Goal: Task Accomplishment & Management: Manage account settings

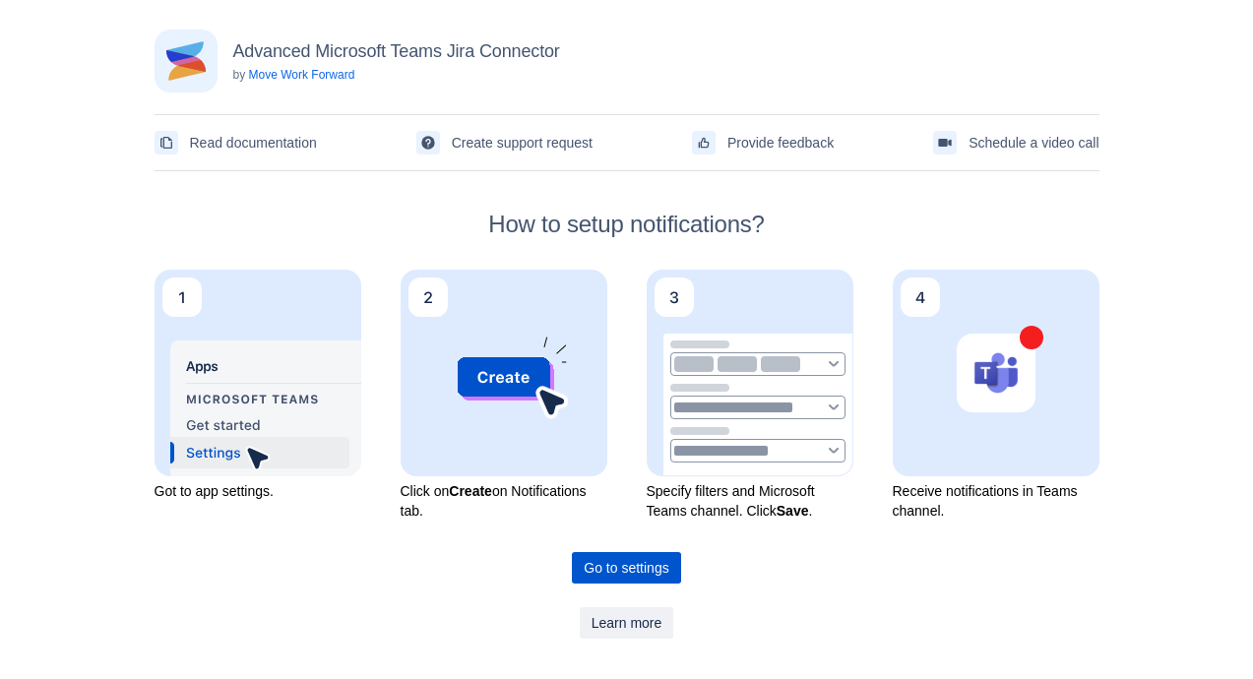
click at [633, 571] on span "Go to settings" at bounding box center [626, 568] width 85 height 32
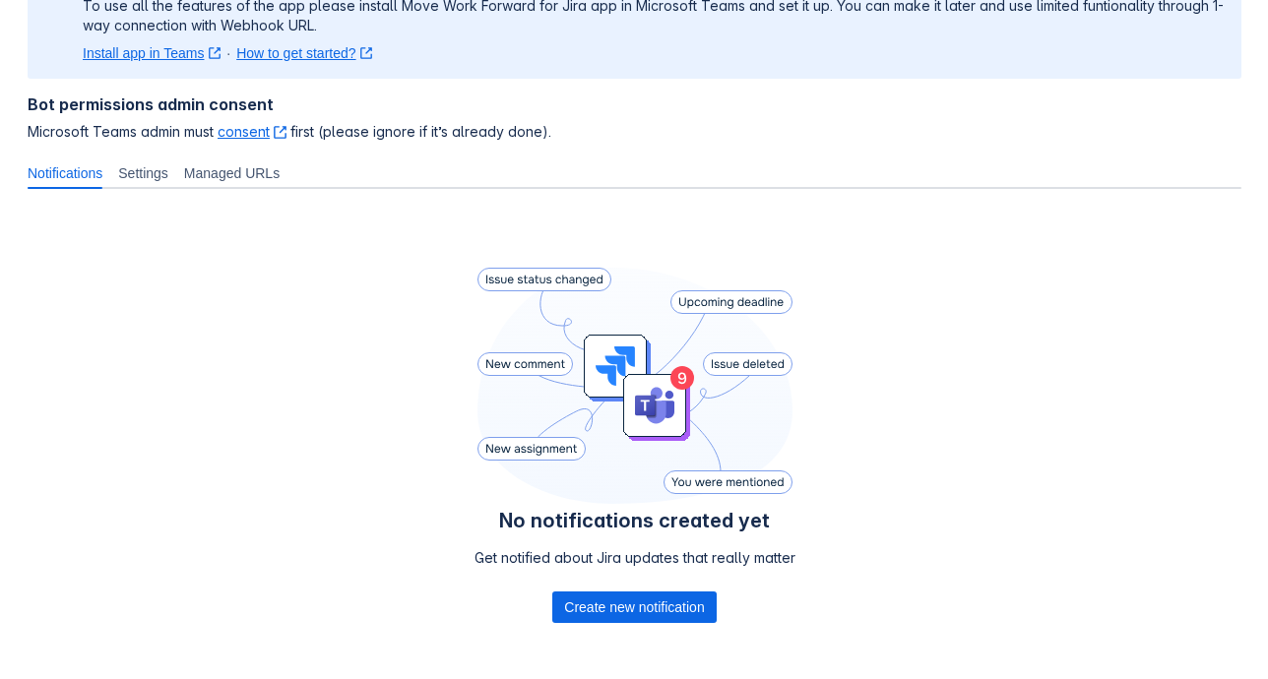
scroll to position [285, 0]
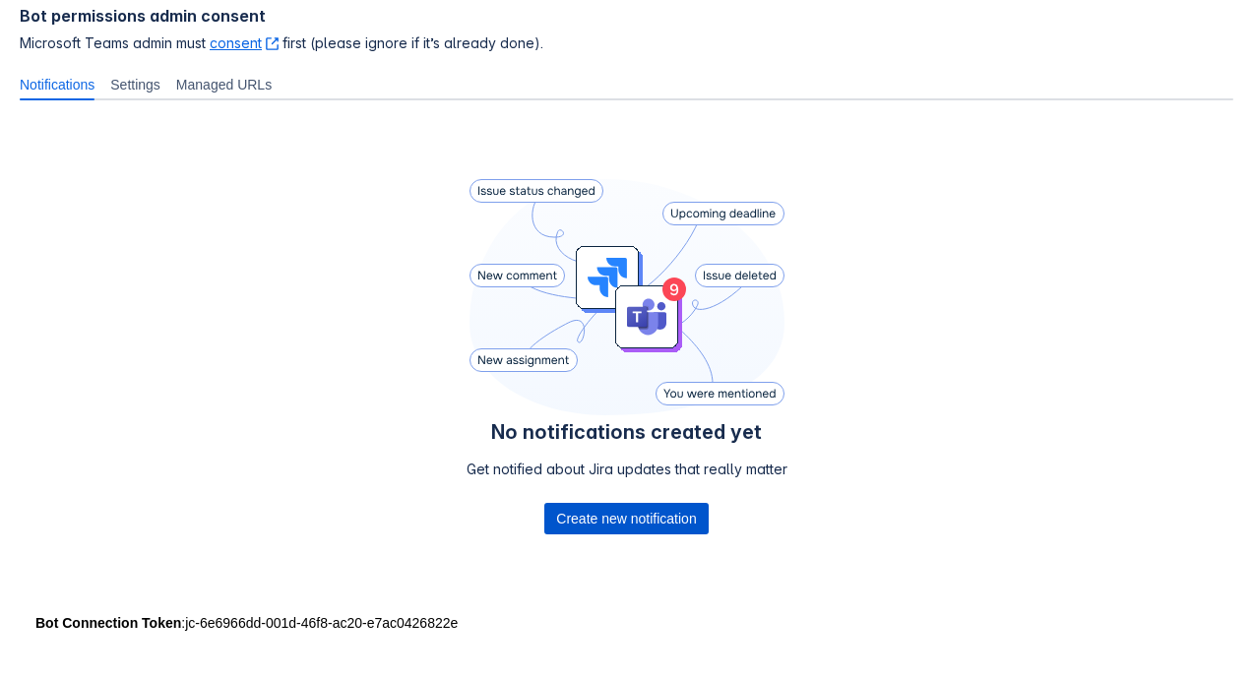
click at [590, 514] on span "Create new notification" at bounding box center [626, 519] width 140 height 32
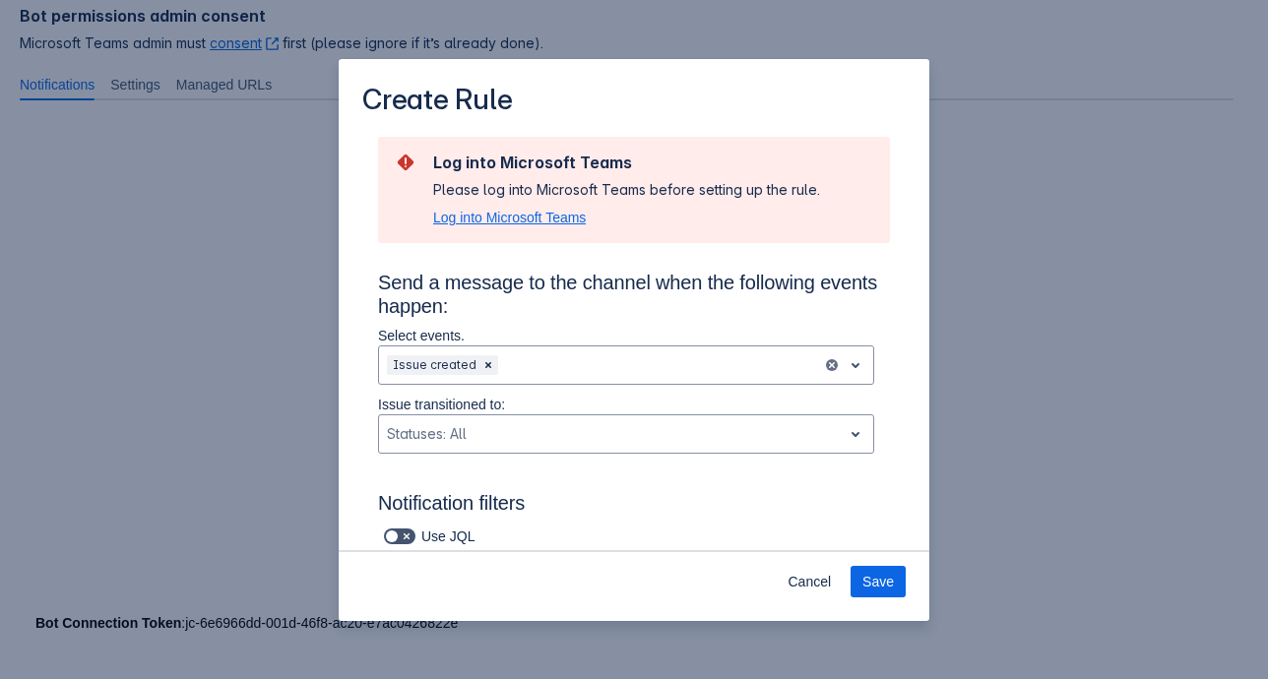
click at [475, 219] on span "Log into Microsoft Teams" at bounding box center [509, 218] width 153 height 20
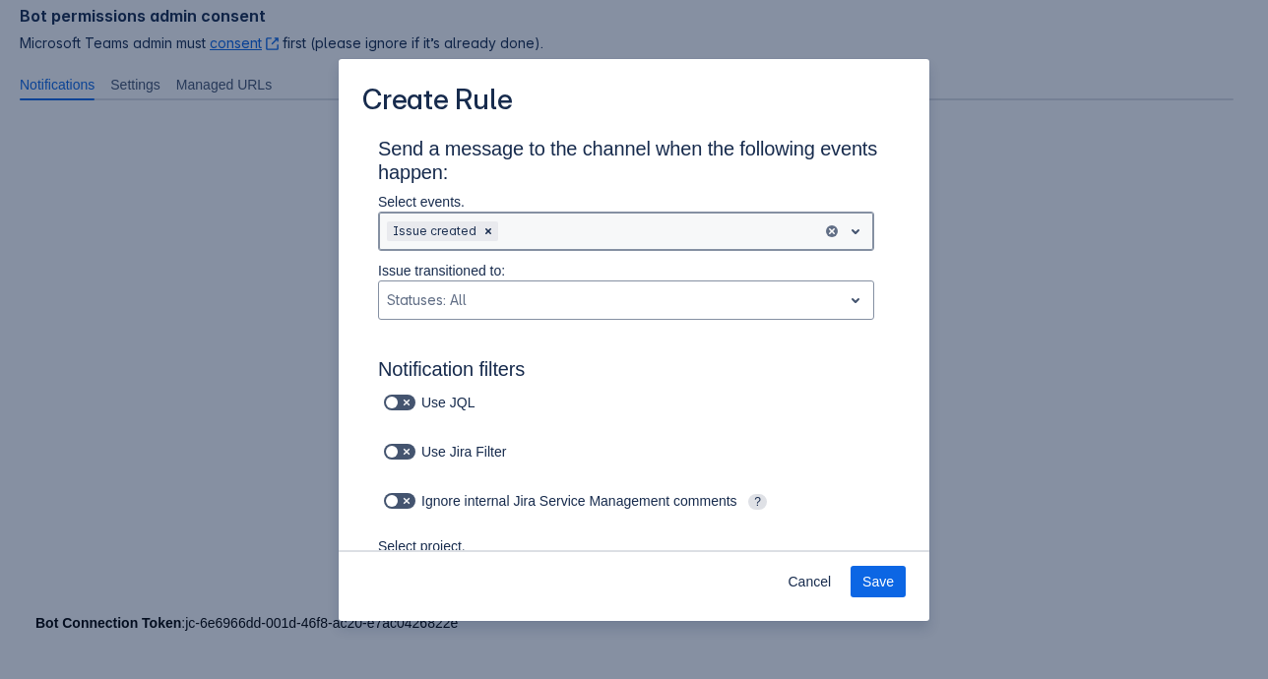
click at [844, 230] on span "open" at bounding box center [856, 232] width 24 height 24
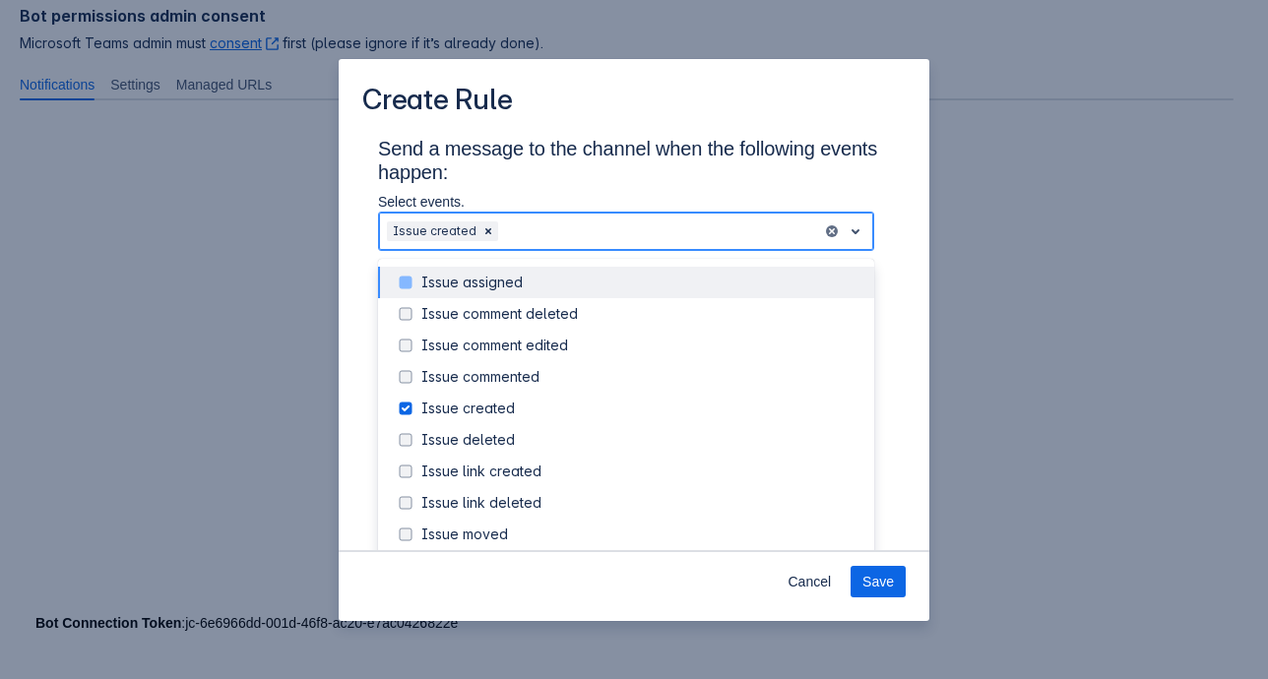
click at [450, 285] on div "Issue assigned" at bounding box center [641, 283] width 441 height 20
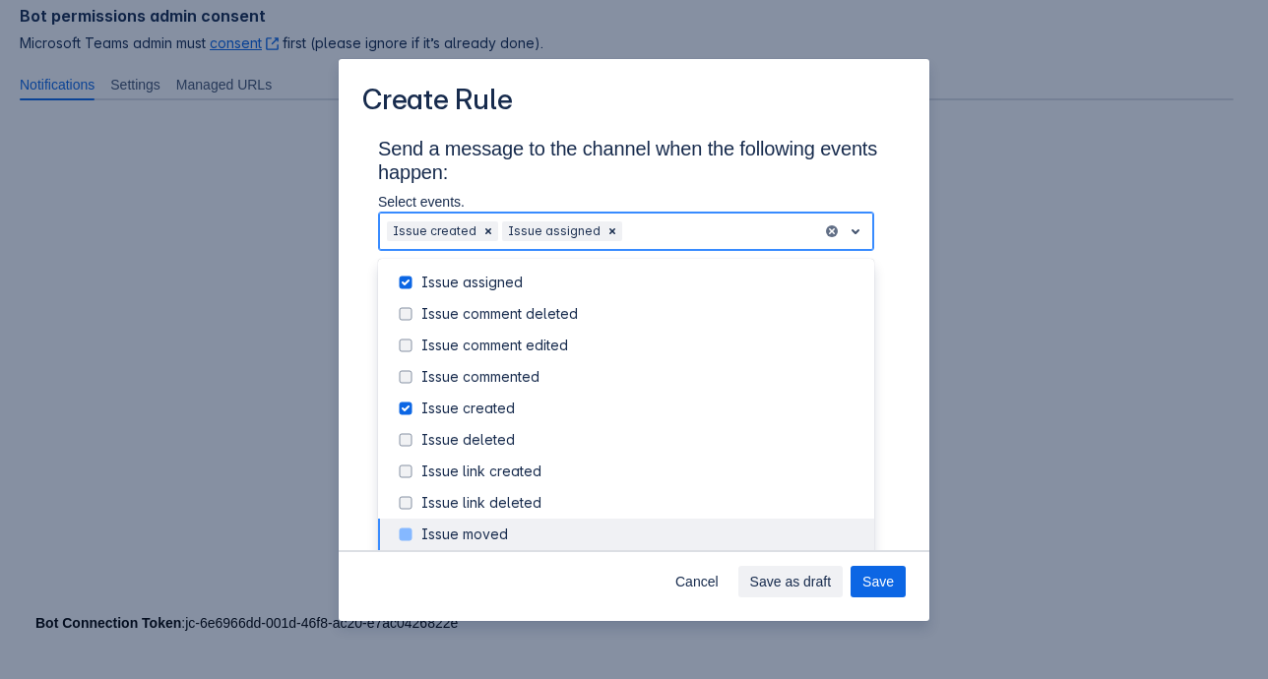
click at [465, 529] on div "Issue moved" at bounding box center [641, 535] width 441 height 20
click at [874, 587] on span "Save" at bounding box center [878, 582] width 32 height 32
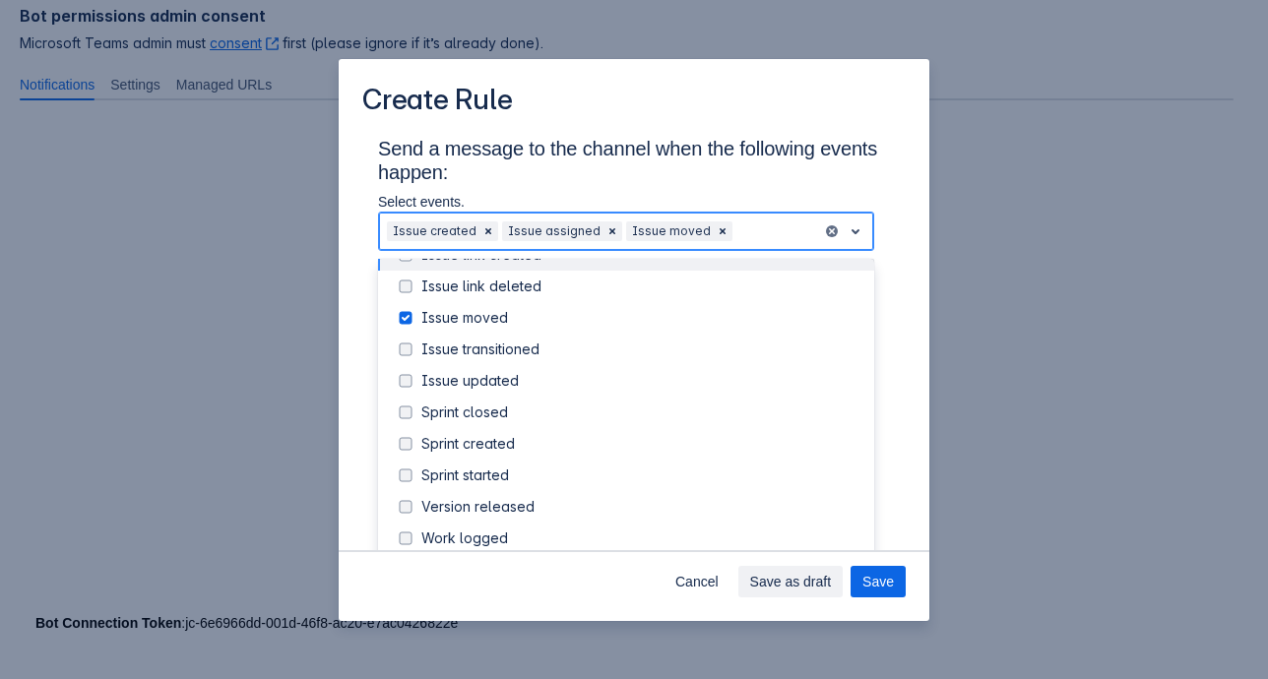
scroll to position [224, 0]
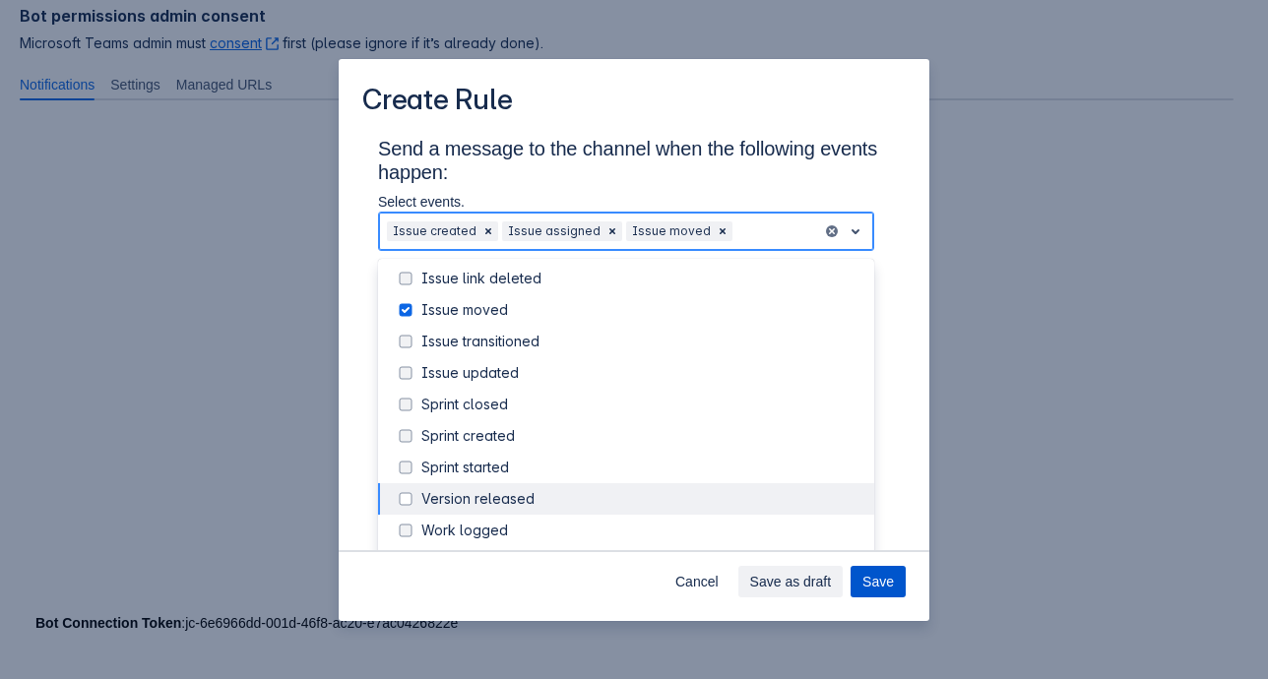
click at [886, 583] on span "Save" at bounding box center [878, 582] width 32 height 32
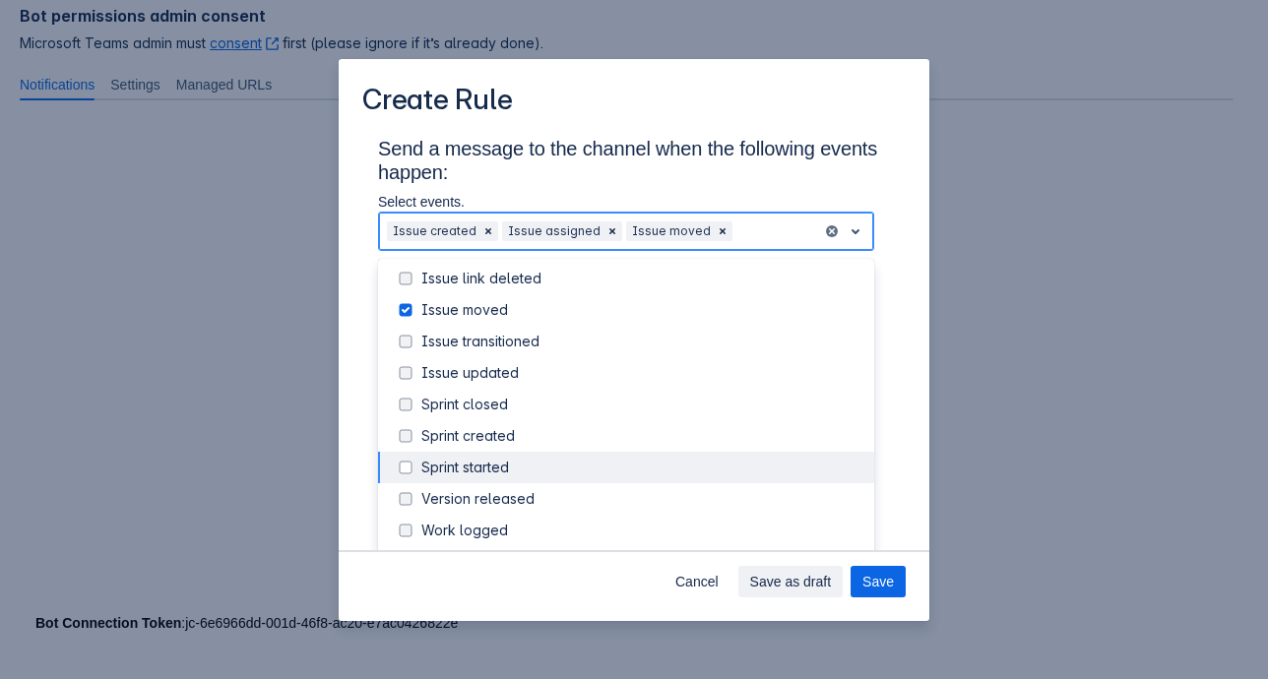
scroll to position [0, 0]
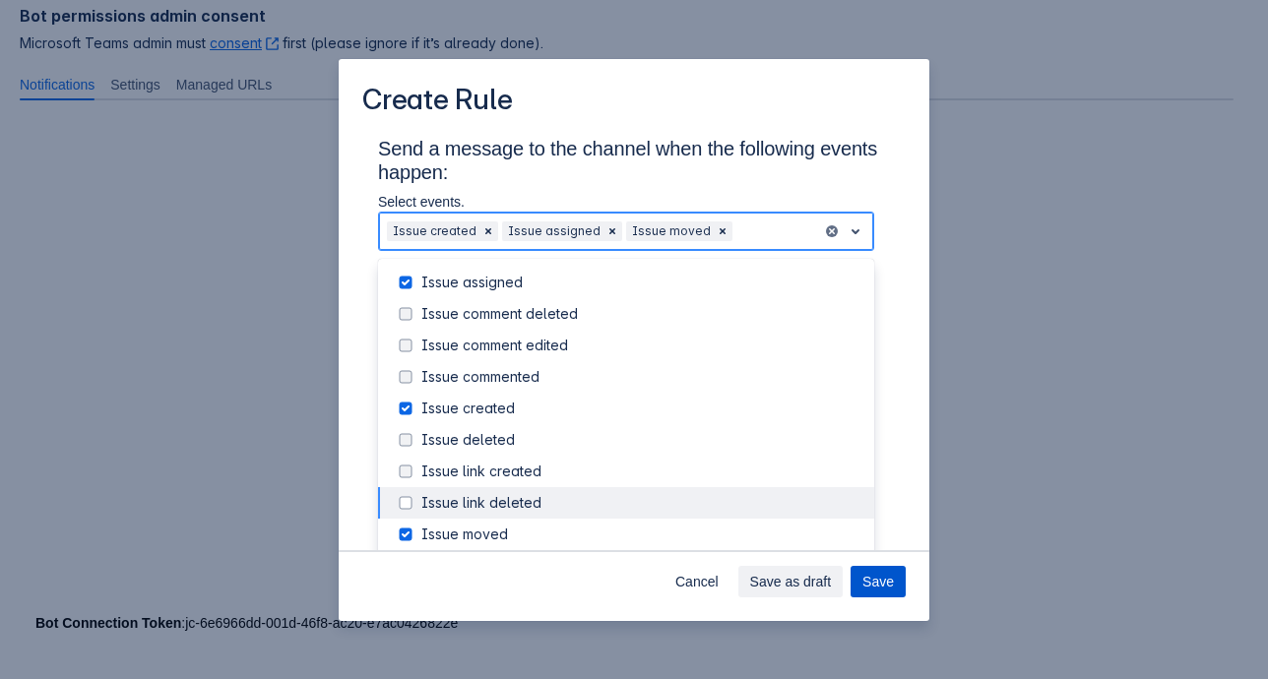
click at [897, 583] on button "Save" at bounding box center [878, 582] width 55 height 32
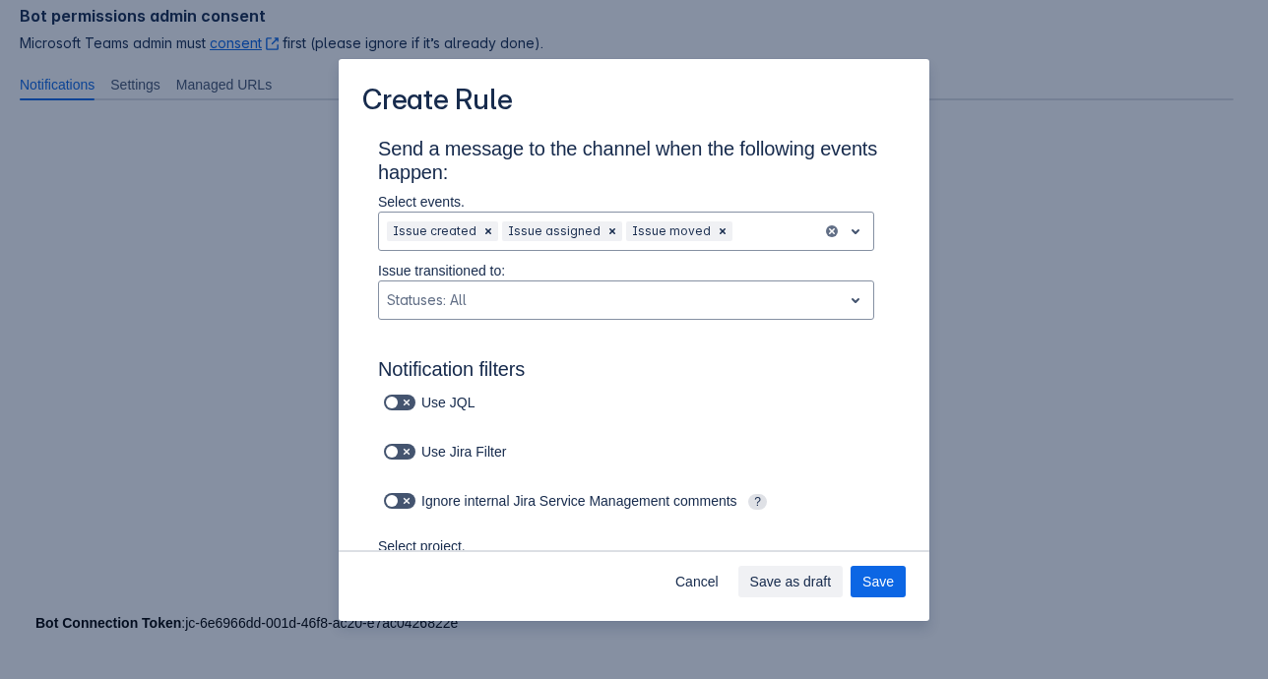
click at [921, 591] on div "Cancel Save as draft Save" at bounding box center [634, 585] width 591 height 71
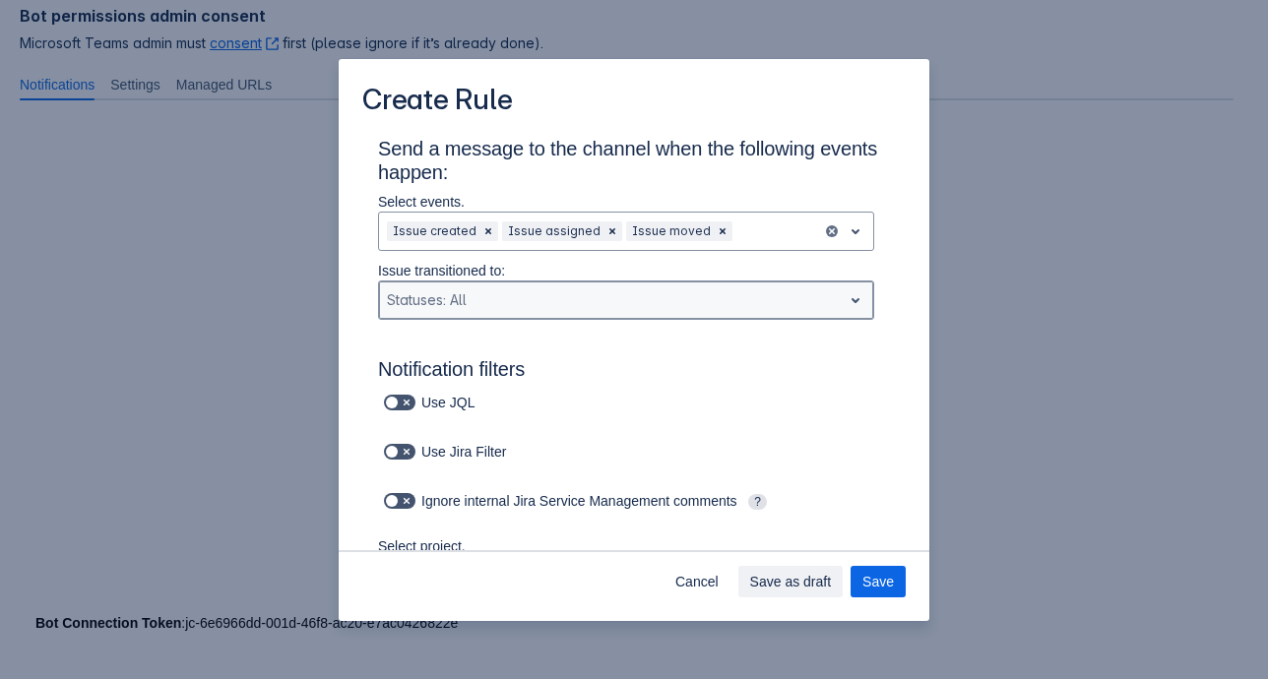
click at [562, 306] on div "Scrollable content" at bounding box center [610, 300] width 447 height 24
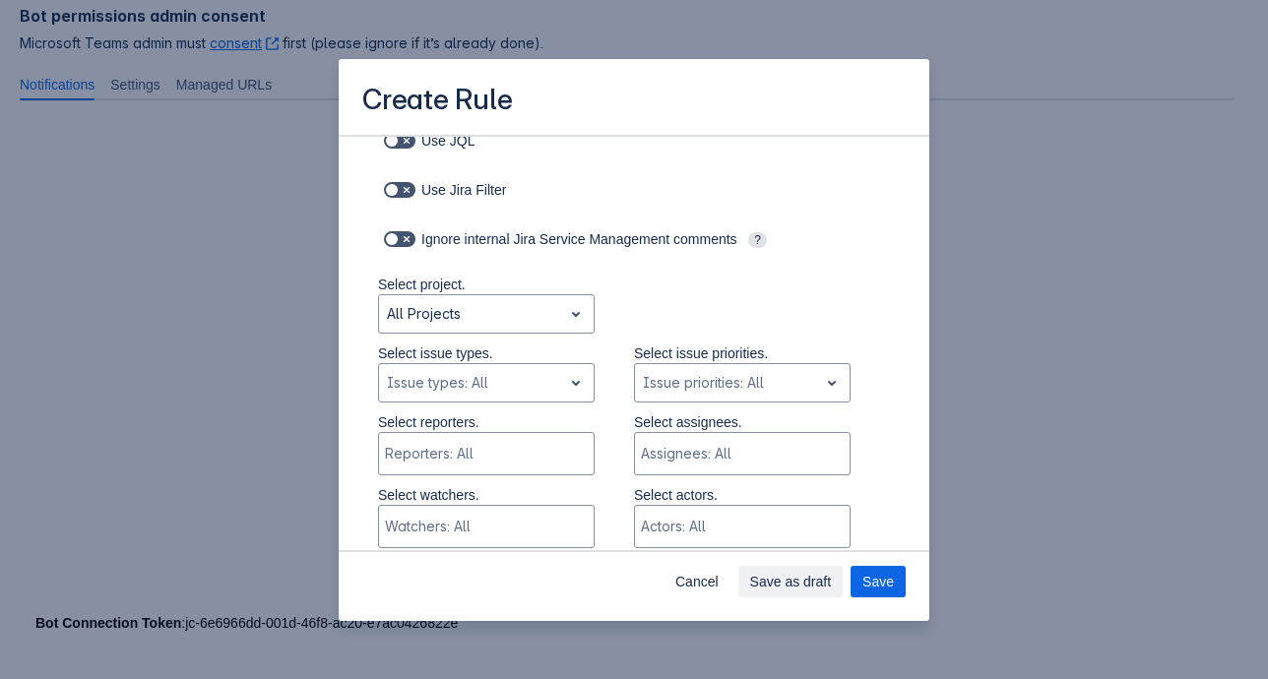
scroll to position [296, 0]
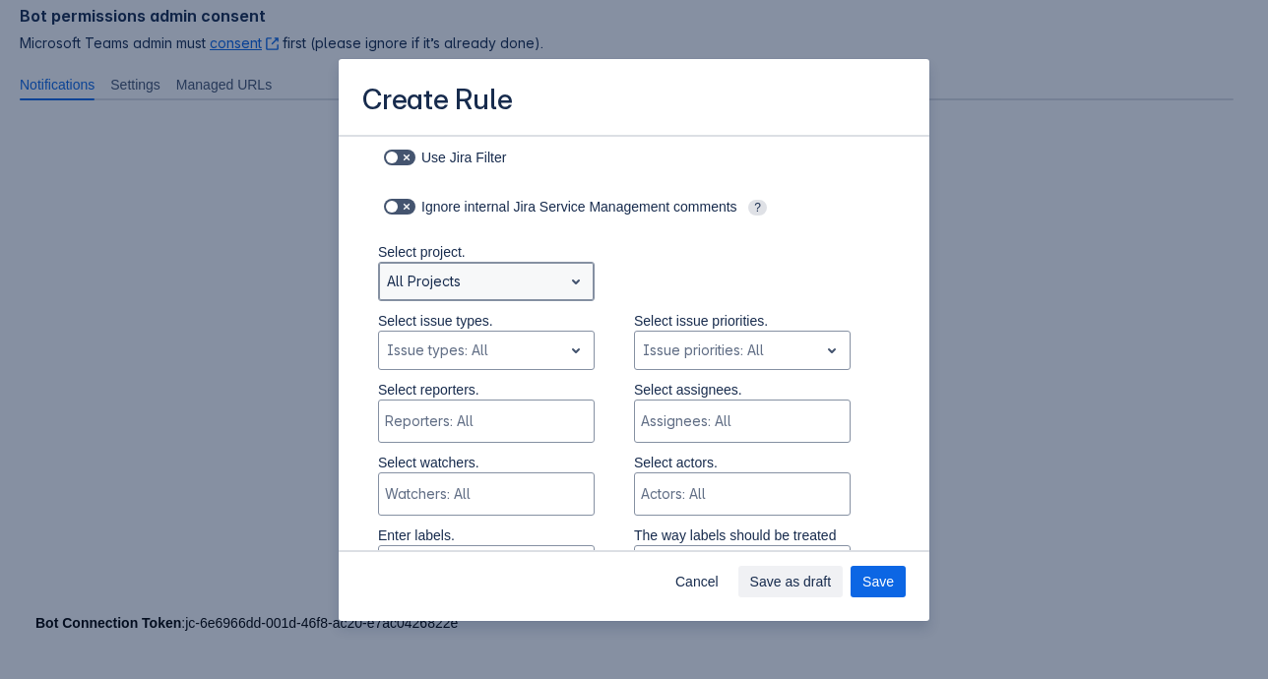
click at [569, 279] on span "open" at bounding box center [576, 282] width 24 height 24
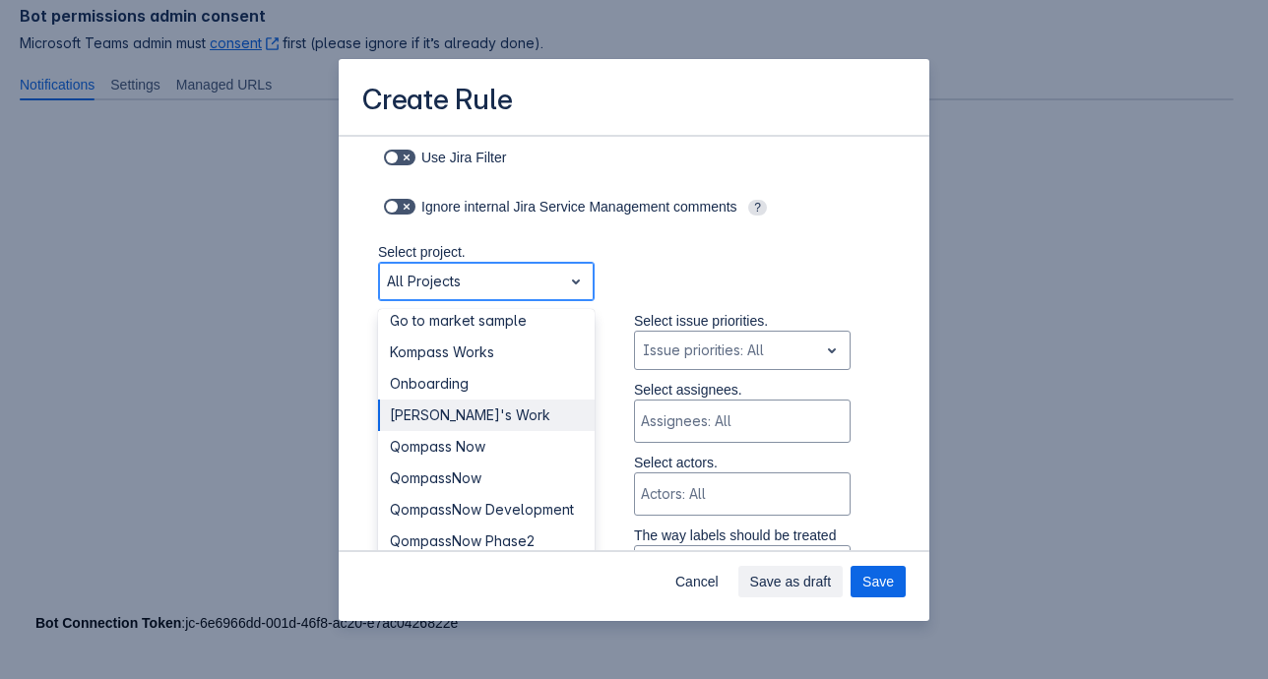
scroll to position [150, 0]
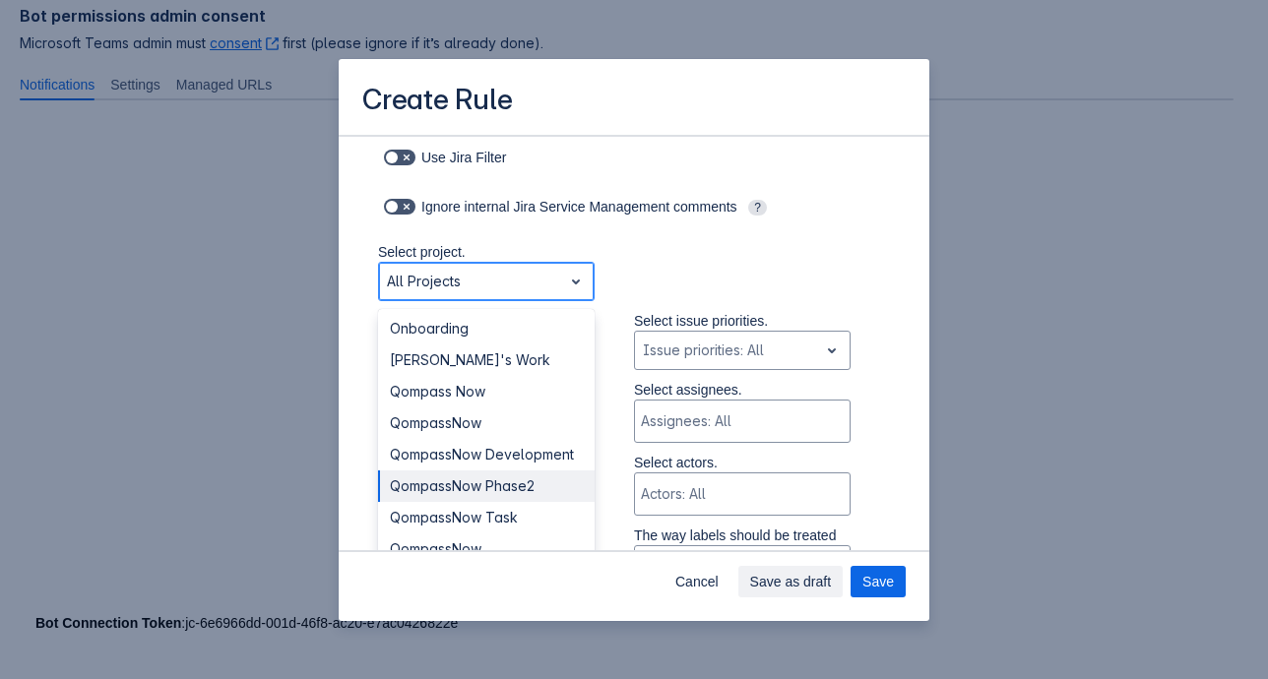
click at [475, 482] on div "QompassNow Phase2" at bounding box center [486, 487] width 217 height 32
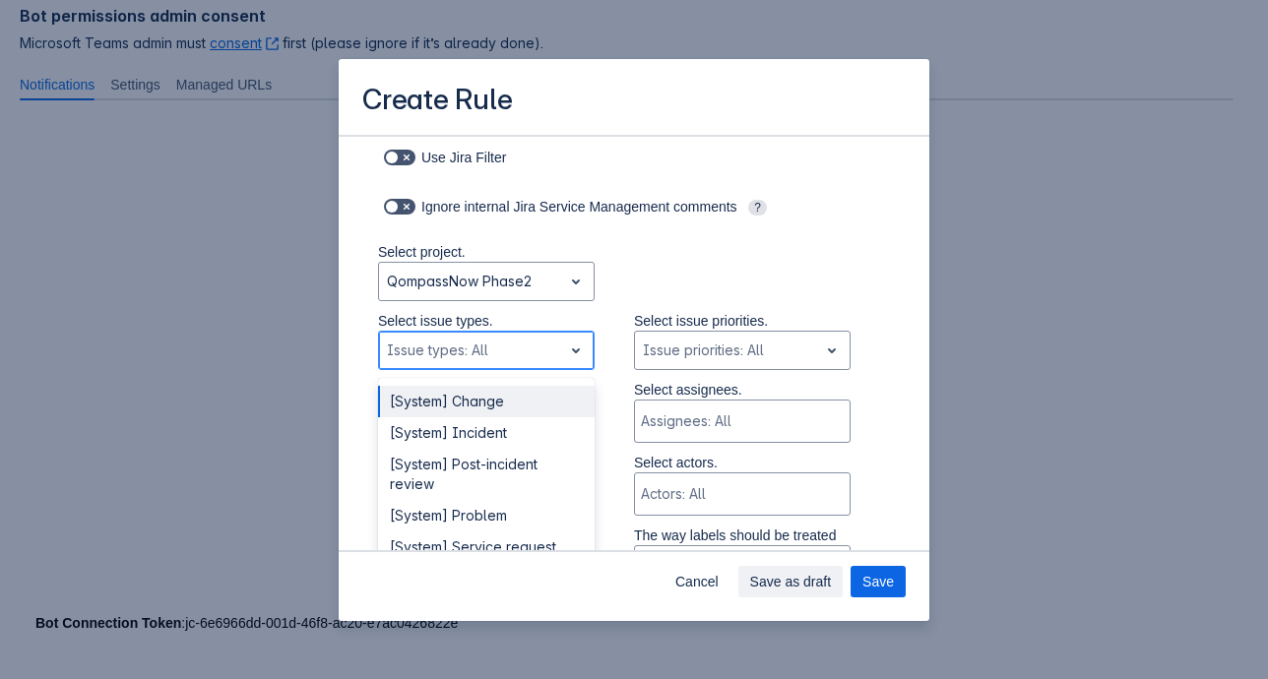
click at [564, 349] on span "open" at bounding box center [576, 351] width 24 height 24
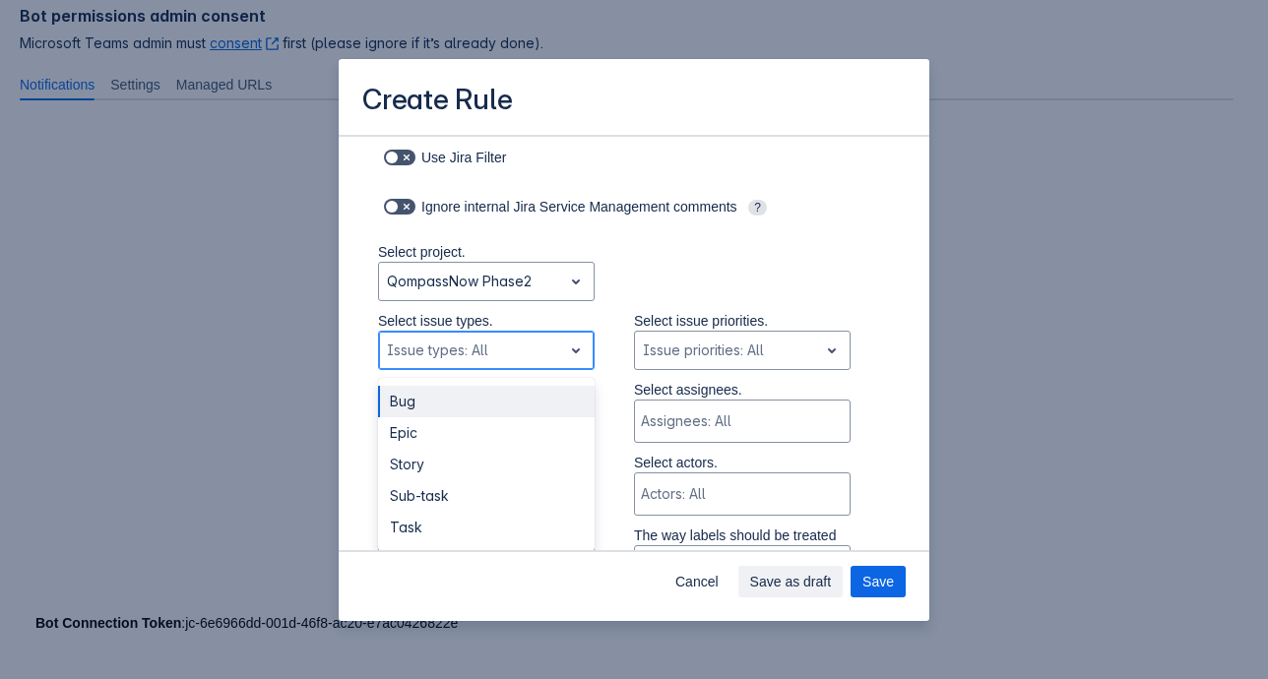
click at [564, 349] on span "open" at bounding box center [576, 351] width 24 height 24
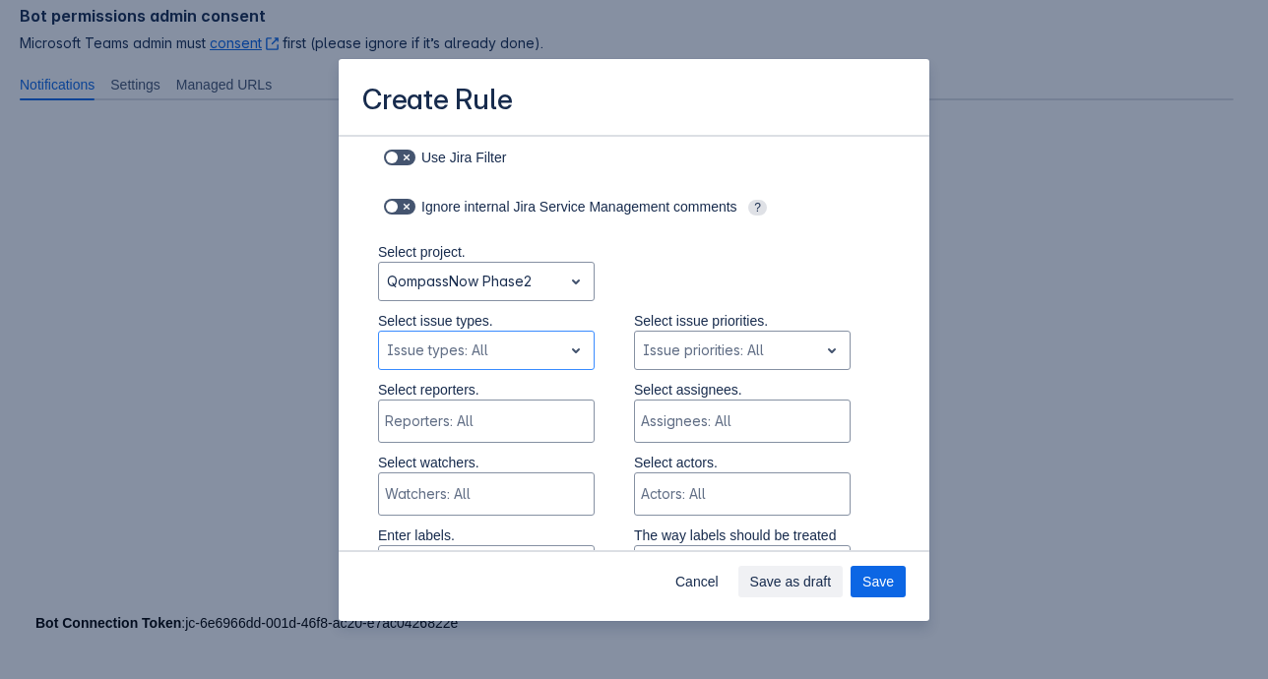
click at [866, 408] on div "Select reporters. Reporters: All Select assignees. Assignees: All" at bounding box center [614, 416] width 551 height 73
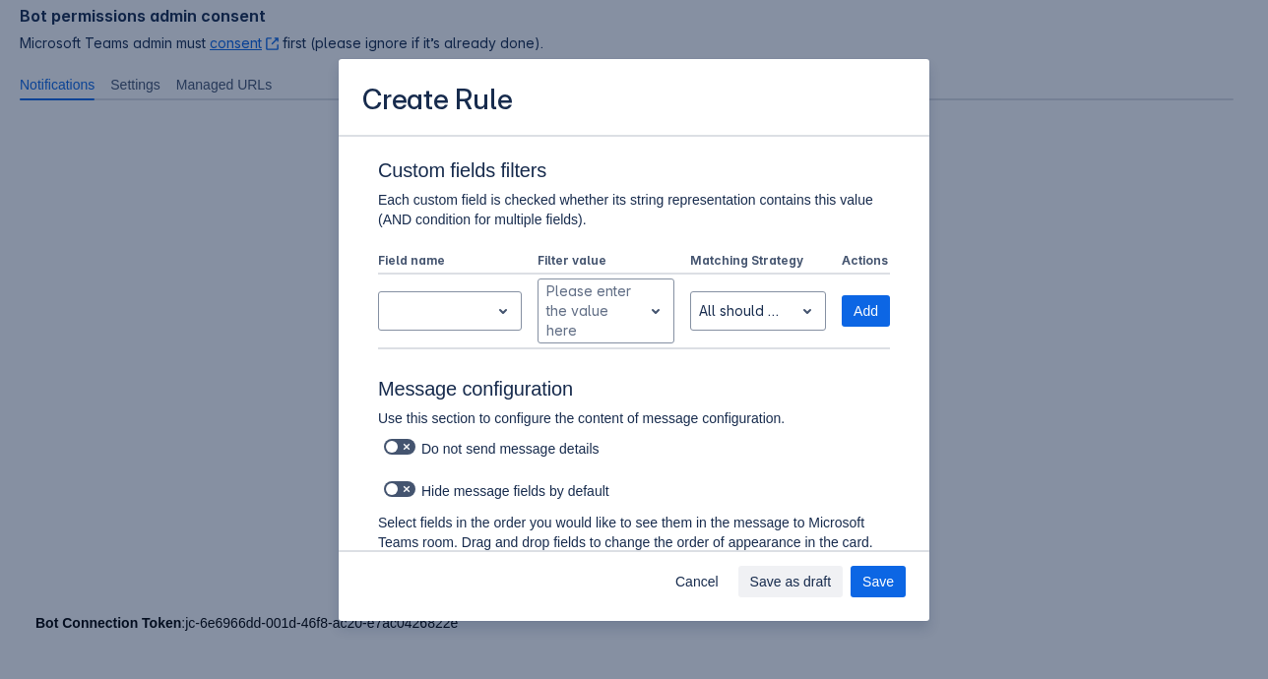
scroll to position [789, 0]
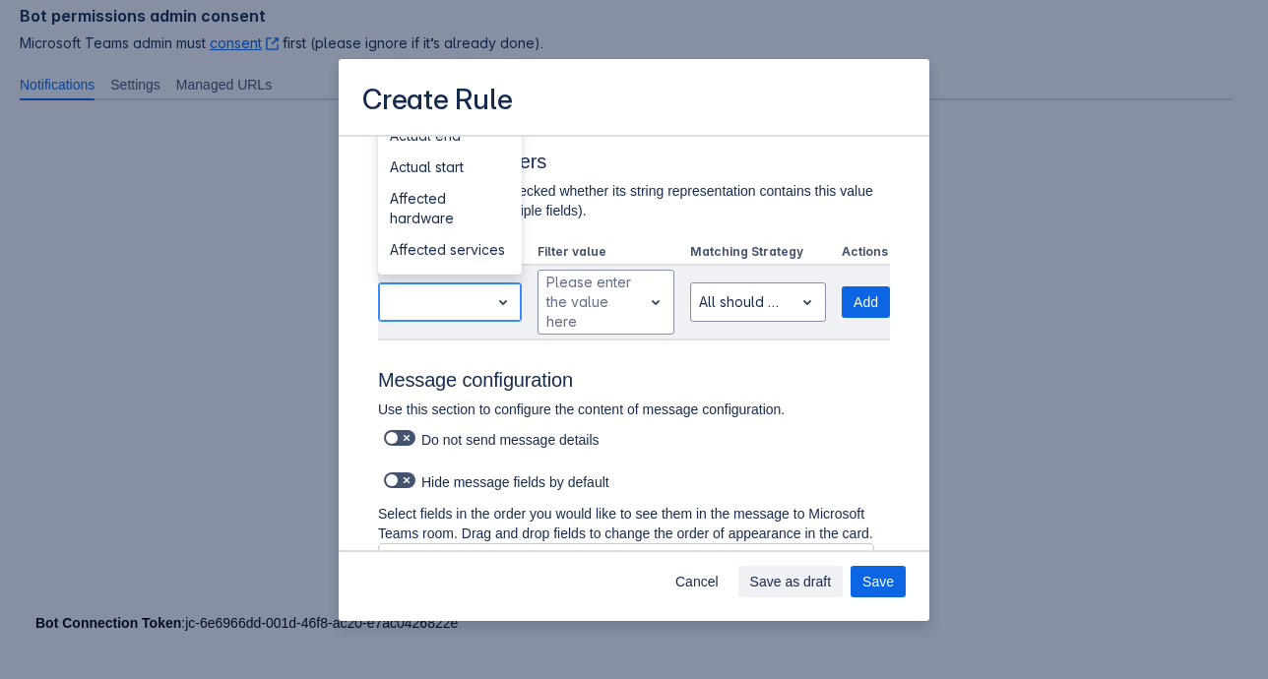
click at [496, 302] on span "open" at bounding box center [503, 302] width 24 height 24
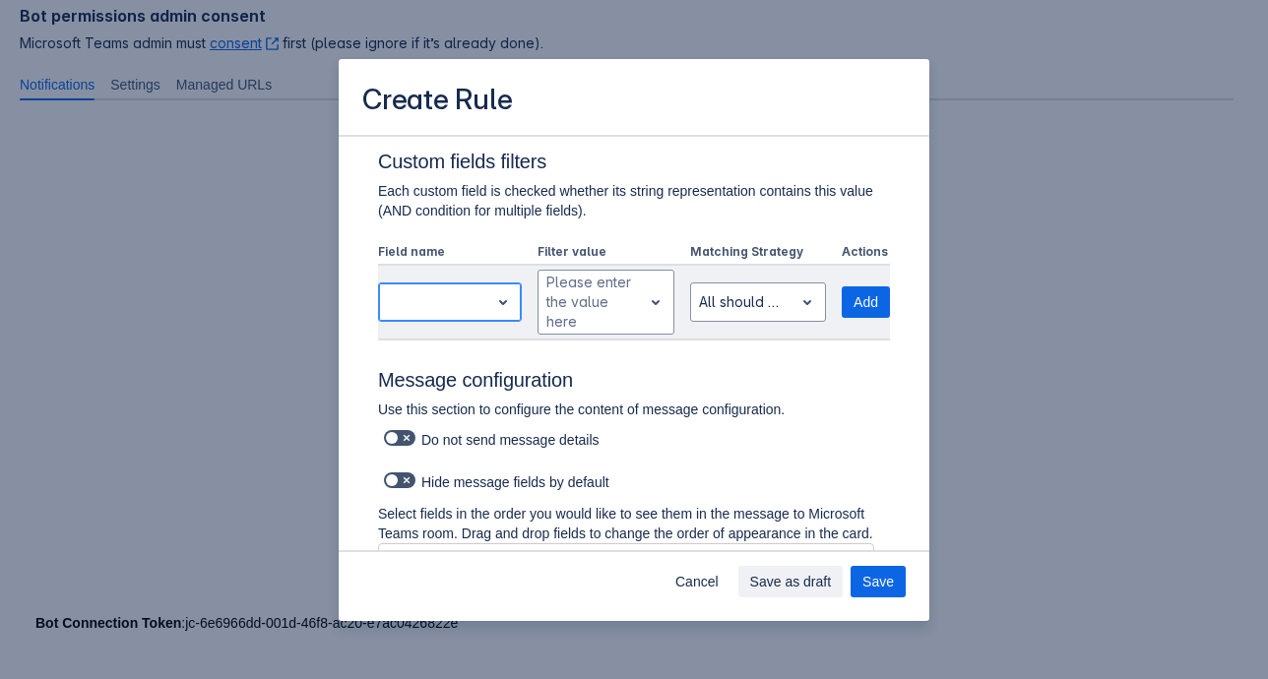
click at [496, 302] on span "open" at bounding box center [503, 302] width 24 height 24
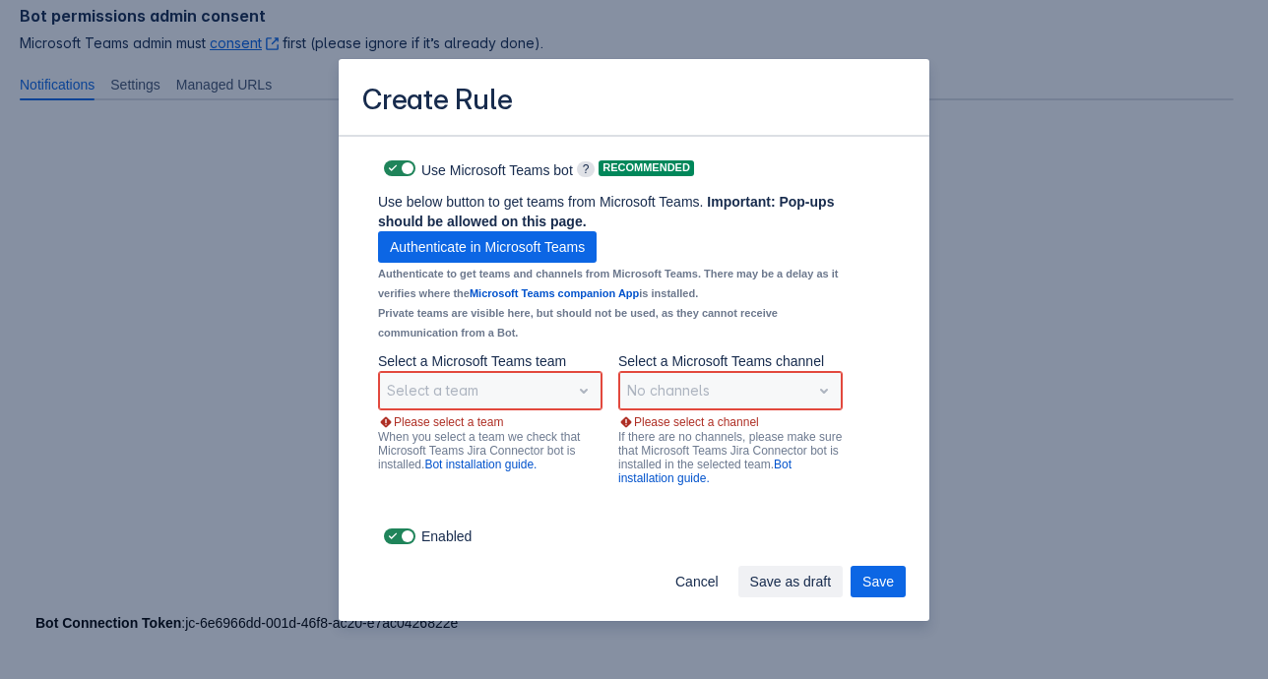
scroll to position [1456, 0]
click at [482, 388] on div "Select a team" at bounding box center [490, 390] width 224 height 39
click at [579, 395] on div "Select a team" at bounding box center [490, 390] width 224 height 39
click at [487, 248] on span "Authenticate in Microsoft Teams" at bounding box center [487, 247] width 195 height 32
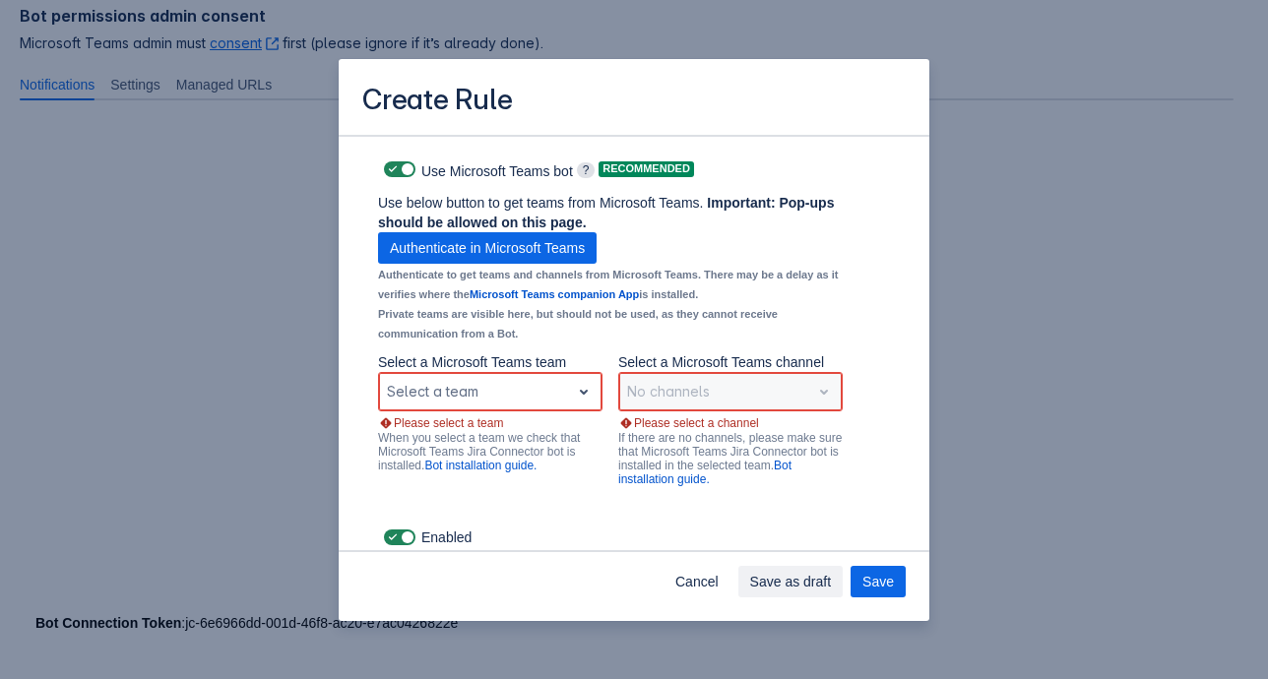
scroll to position [1457, 0]
click at [575, 391] on span "open" at bounding box center [584, 391] width 24 height 24
click at [484, 338] on div "Driver Logistics LLP" at bounding box center [490, 340] width 224 height 32
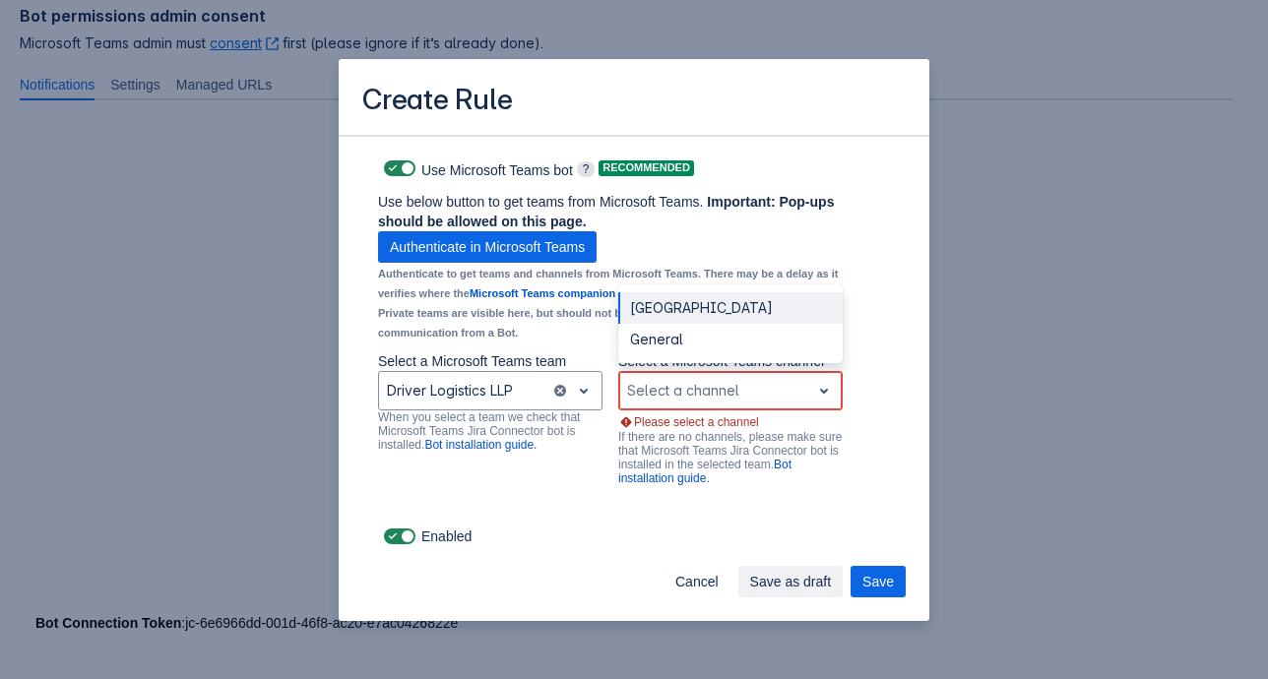
click at [812, 389] on span "open" at bounding box center [824, 391] width 24 height 24
click at [665, 341] on div "General" at bounding box center [730, 340] width 224 height 32
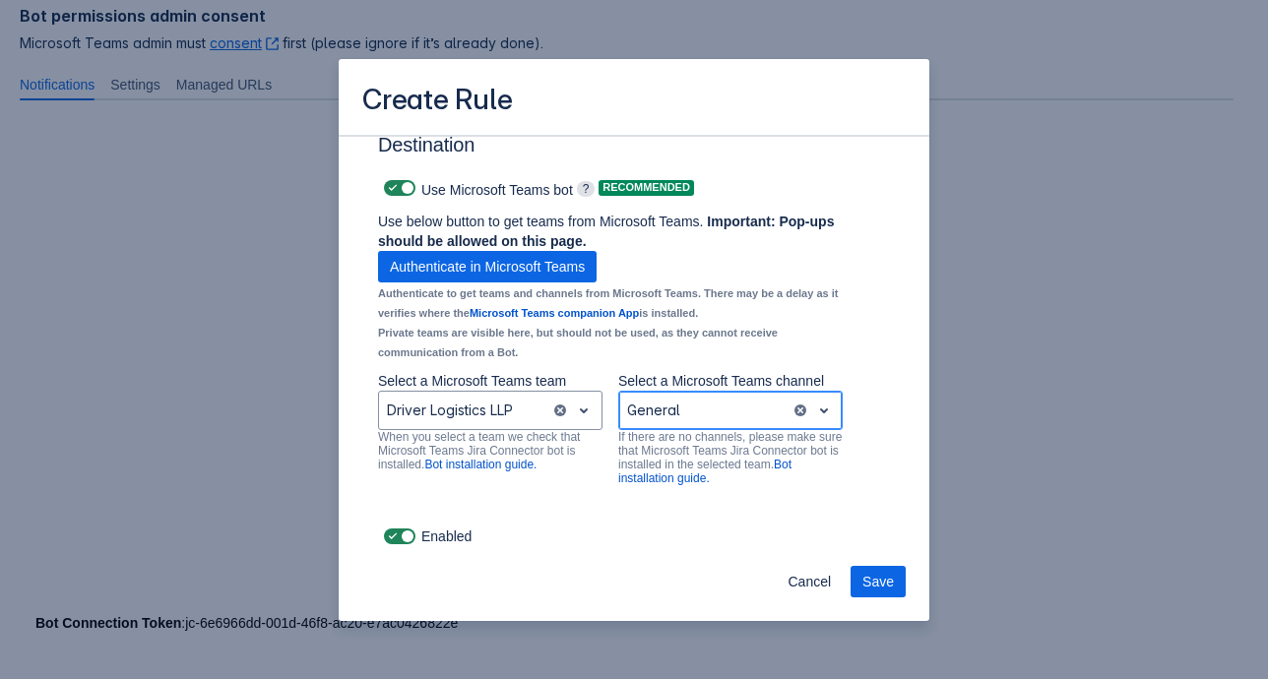
scroll to position [1436, 0]
click at [878, 585] on span "Save" at bounding box center [878, 582] width 32 height 32
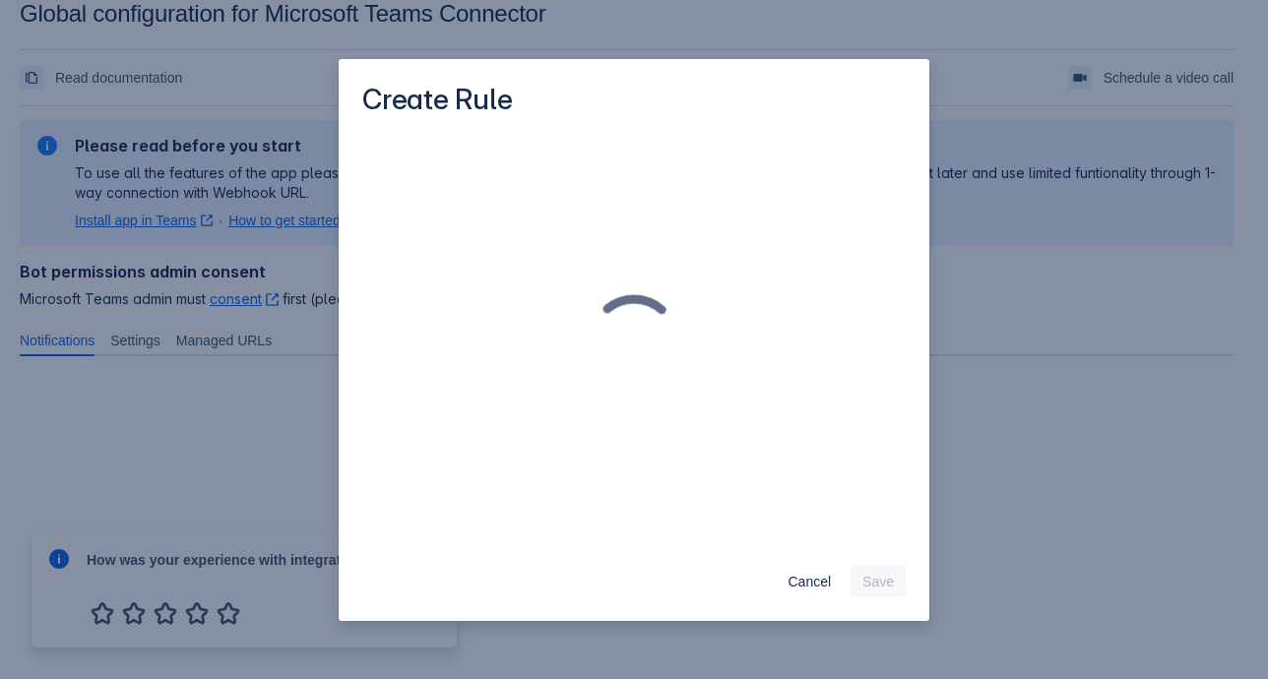
scroll to position [285, 0]
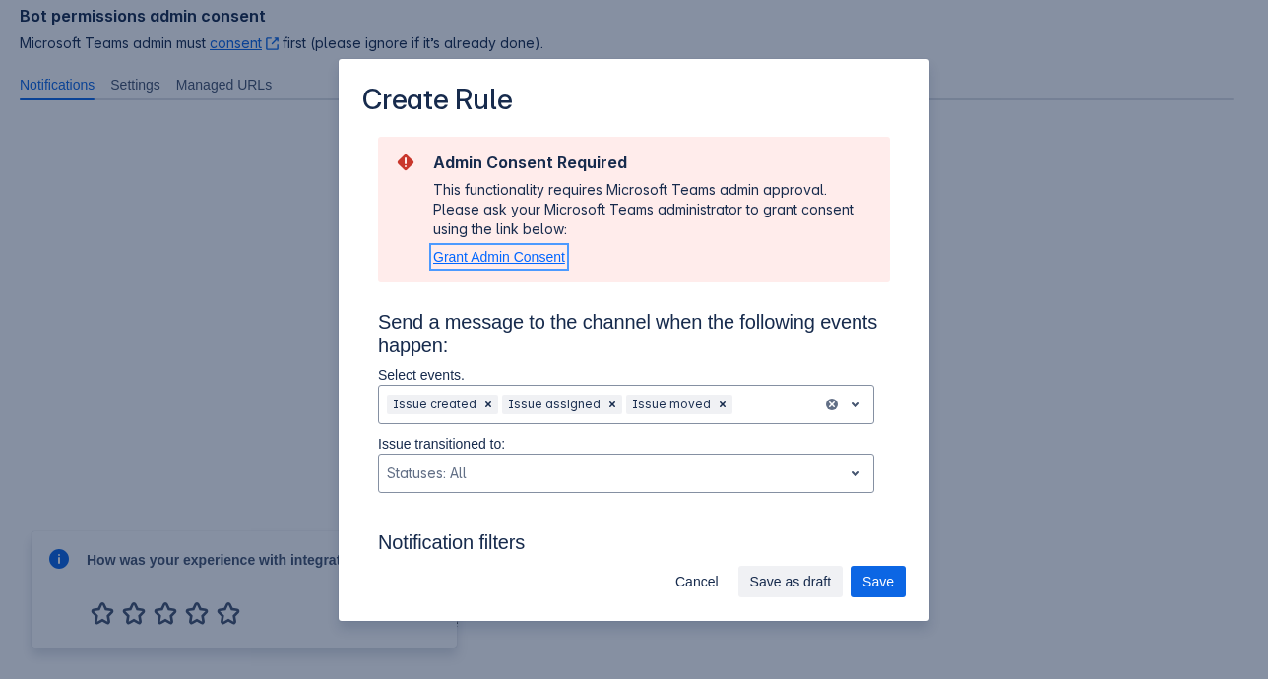
click at [467, 261] on span "Grant Admin Consent" at bounding box center [499, 257] width 132 height 16
click at [881, 586] on span "Save" at bounding box center [878, 582] width 32 height 32
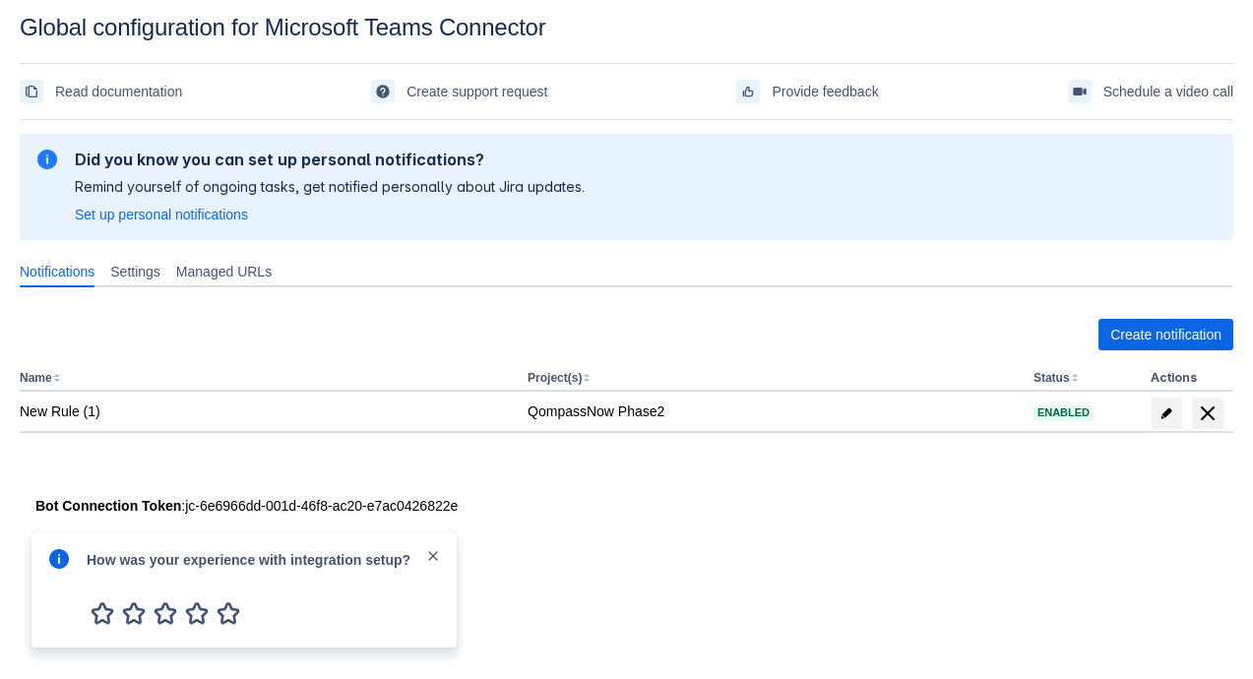
scroll to position [30, 0]
